Goal: Information Seeking & Learning: Learn about a topic

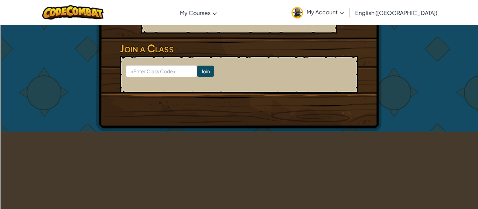
scroll to position [154, 0]
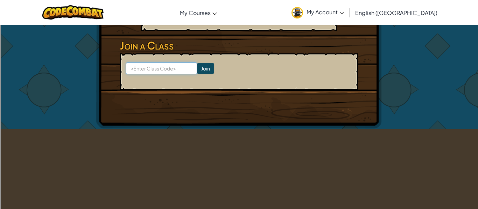
click at [174, 70] on input at bounding box center [161, 69] width 71 height 12
type input "e"
type input "f"
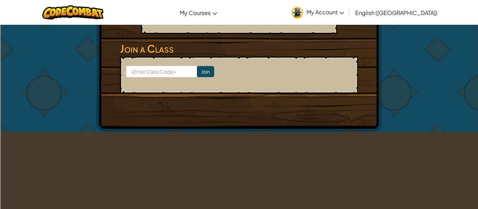
scroll to position [148, 0]
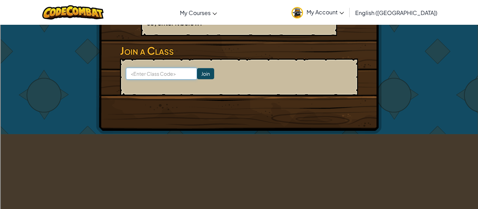
click at [176, 72] on input at bounding box center [161, 74] width 71 height 12
type input "fulldrawshort"
click input "Join" at bounding box center [205, 73] width 17 height 11
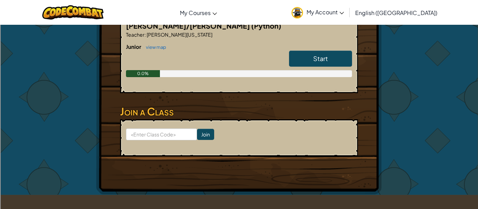
scroll to position [146, 0]
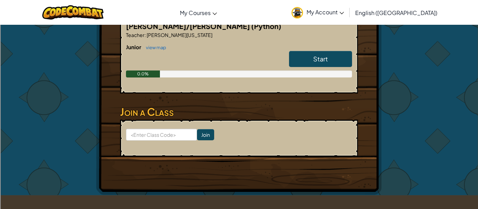
click at [309, 58] on link "Start" at bounding box center [320, 59] width 63 height 16
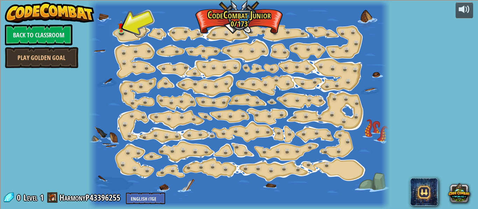
click at [138, 28] on link at bounding box center [140, 31] width 14 height 14
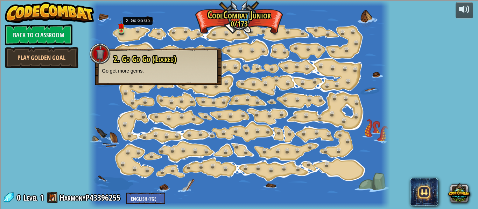
click at [122, 71] on p "Go get more gems." at bounding box center [158, 70] width 113 height 7
click at [123, 27] on img at bounding box center [121, 22] width 7 height 15
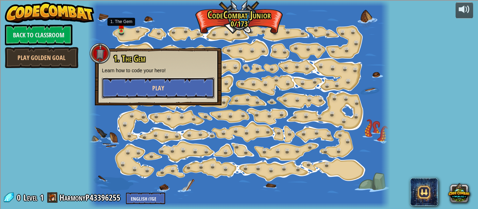
click at [124, 90] on button "Play" at bounding box center [158, 88] width 113 height 21
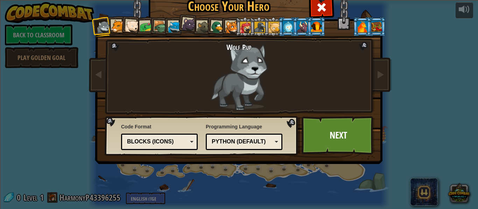
click at [158, 27] on div at bounding box center [160, 27] width 13 height 13
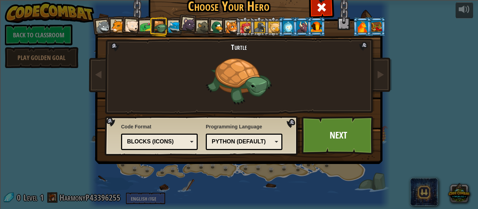
click at [143, 25] on div at bounding box center [146, 27] width 13 height 13
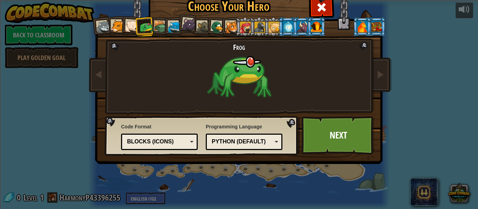
click at [203, 27] on div at bounding box center [203, 27] width 13 height 13
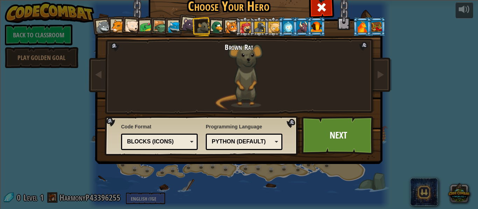
click at [179, 30] on li at bounding box center [187, 23] width 21 height 21
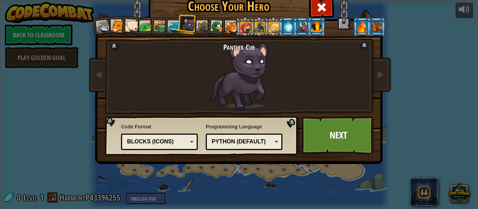
click at [231, 33] on div at bounding box center [231, 27] width 13 height 13
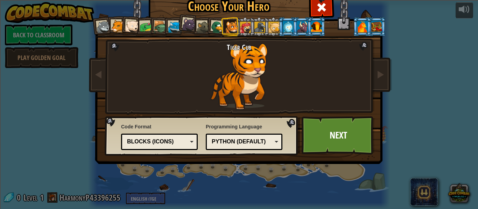
scroll to position [2, 0]
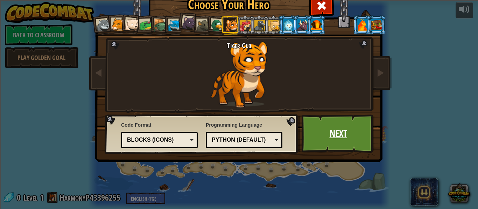
click at [351, 136] on link "Next" at bounding box center [337, 134] width 73 height 38
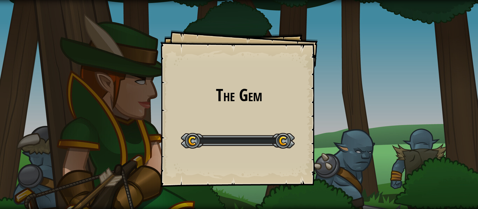
click at [349, 142] on div "The Gem Goals Start Level Error loading from server. Try refreshing the page. Y…" at bounding box center [239, 104] width 478 height 209
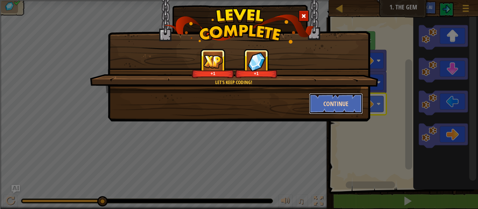
click at [343, 103] on button "Continue" at bounding box center [336, 103] width 54 height 21
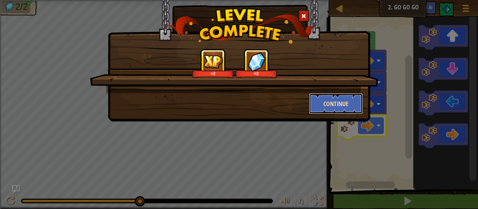
click at [344, 107] on button "Continue" at bounding box center [336, 103] width 54 height 21
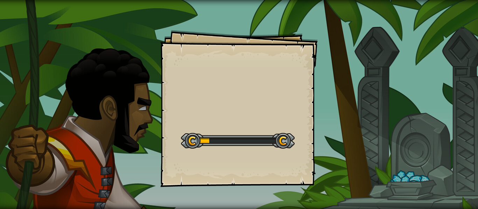
click at [338, 107] on div "Goals Start Level Error loading from server. Try refreshing the page. You'll ne…" at bounding box center [239, 104] width 478 height 209
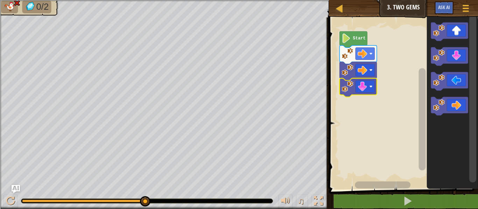
click at [339, 87] on rect "Blockly Workspace" at bounding box center [402, 102] width 151 height 176
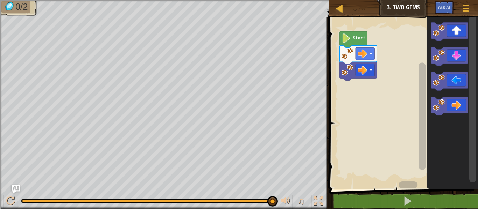
click at [358, 38] on text "Start" at bounding box center [358, 38] width 13 height 5
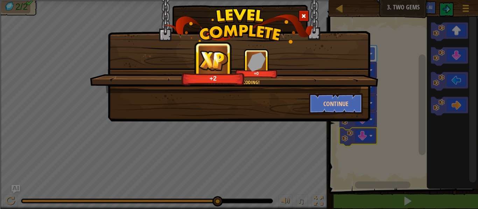
click at [330, 122] on div "You're learning coding! +2 +0 Continue" at bounding box center [239, 104] width 478 height 209
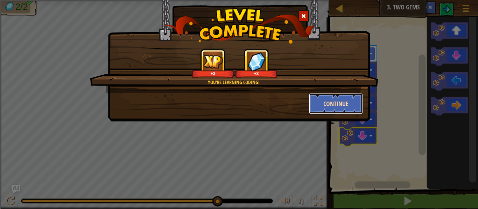
click at [330, 105] on button "Continue" at bounding box center [336, 103] width 54 height 21
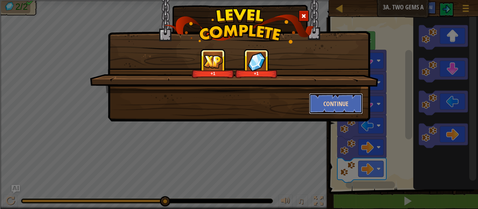
click at [329, 114] on button "Continue" at bounding box center [336, 103] width 54 height 21
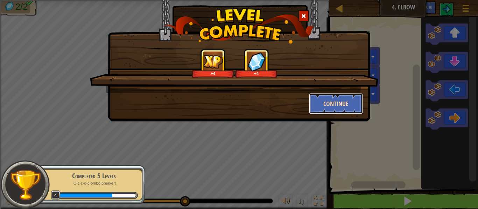
click at [330, 99] on button "Continue" at bounding box center [336, 103] width 54 height 21
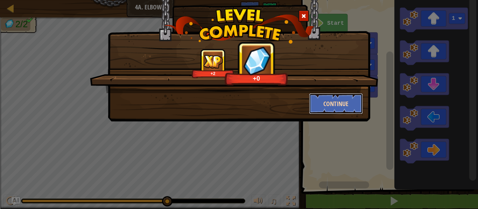
click at [321, 108] on button "Continue" at bounding box center [336, 103] width 54 height 21
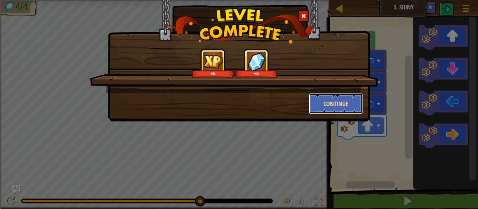
click at [334, 107] on button "Continue" at bounding box center [336, 103] width 54 height 21
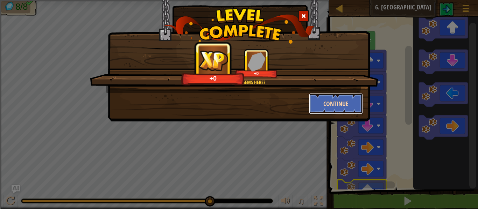
click at [322, 106] on button "Continue" at bounding box center [336, 103] width 54 height 21
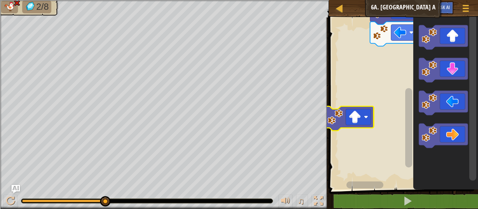
click at [386, 87] on rect "Blockly Workspace" at bounding box center [402, 102] width 151 height 176
click at [354, 105] on rect "Blockly Workspace" at bounding box center [402, 102] width 151 height 176
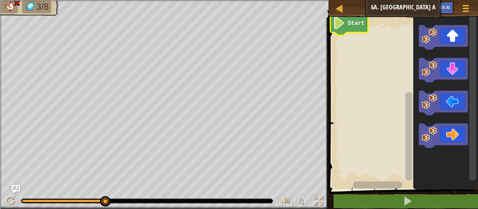
click at [456, 82] on rect "Blockly Workspace" at bounding box center [443, 70] width 49 height 24
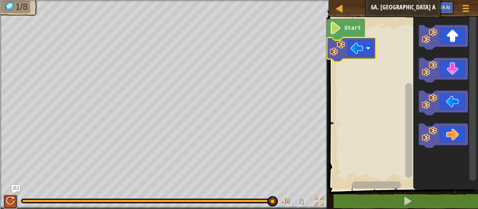
click at [3, 205] on button at bounding box center [10, 202] width 14 height 14
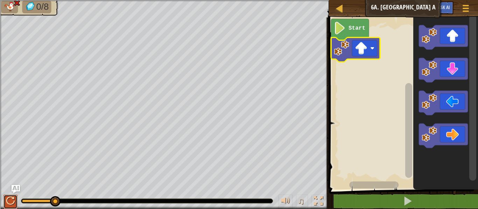
click at [13, 204] on div at bounding box center [10, 201] width 9 height 9
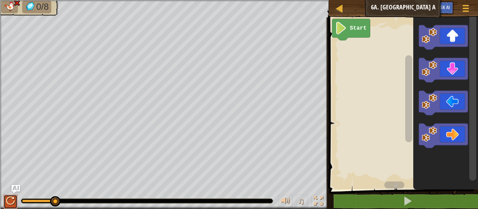
click at [10, 199] on div at bounding box center [10, 201] width 9 height 9
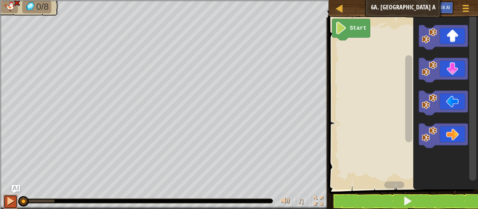
click at [12, 202] on div at bounding box center [10, 201] width 9 height 9
click at [14, 204] on div at bounding box center [10, 201] width 9 height 9
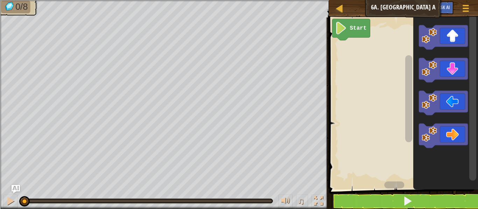
click at [21, 200] on div at bounding box center [24, 202] width 10 height 10
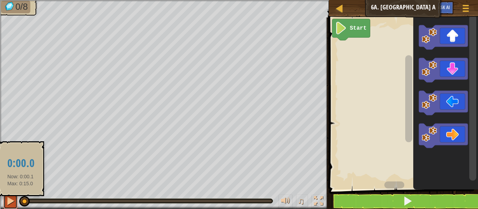
click at [7, 202] on div at bounding box center [10, 201] width 9 height 9
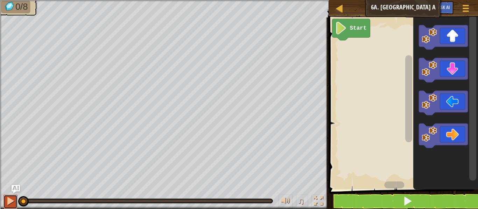
click at [0, 0] on div at bounding box center [0, 0] width 0 height 0
click at [11, 205] on div at bounding box center [10, 201] width 9 height 9
click at [0, 0] on div at bounding box center [0, 0] width 0 height 0
click at [13, 199] on div at bounding box center [10, 201] width 9 height 9
click at [12, 202] on div at bounding box center [10, 201] width 9 height 9
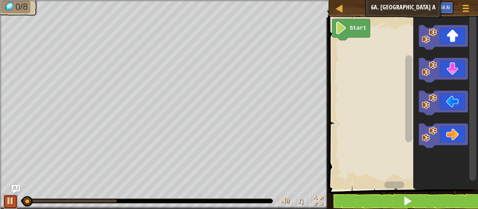
click at [12, 202] on div at bounding box center [10, 201] width 9 height 9
click at [20, 187] on img "Ask AI" at bounding box center [15, 189] width 9 height 9
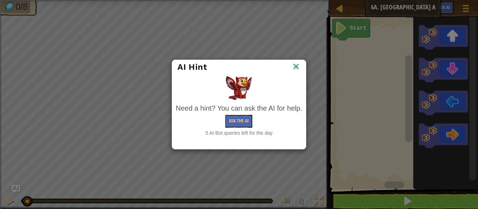
click at [137, 82] on div "AI Hint Need a hint? You can ask the AI for help. Ask the AI 5 AI Bot queries l…" at bounding box center [239, 104] width 478 height 209
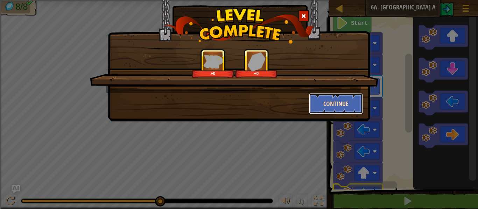
click at [335, 104] on button "Continue" at bounding box center [336, 103] width 54 height 21
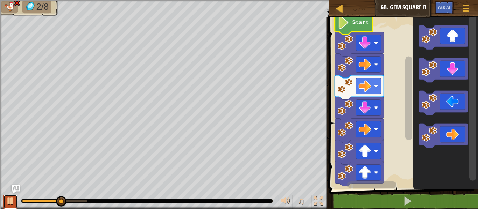
click at [8, 206] on div at bounding box center [10, 201] width 9 height 9
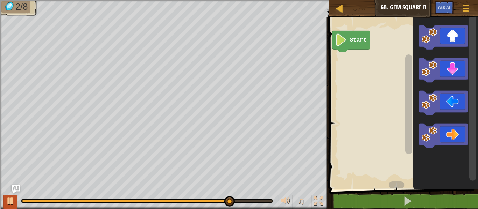
click at [422, 58] on icon "Blockly Workspace" at bounding box center [443, 70] width 49 height 24
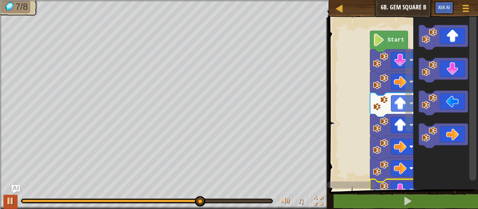
click at [358, 126] on rect "Blockly Workspace" at bounding box center [402, 102] width 151 height 176
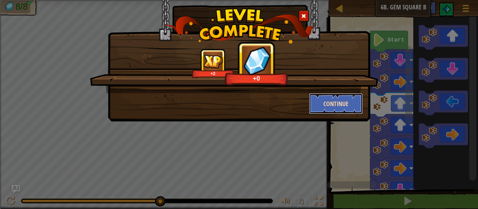
click at [351, 111] on button "Continue" at bounding box center [336, 103] width 54 height 21
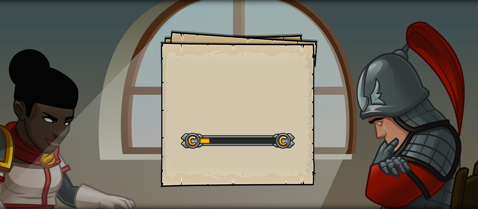
click at [335, 118] on div "Goals Start Level Error loading from server. Try refreshing the page. You'll ne…" at bounding box center [239, 104] width 478 height 209
